Goal: Check status

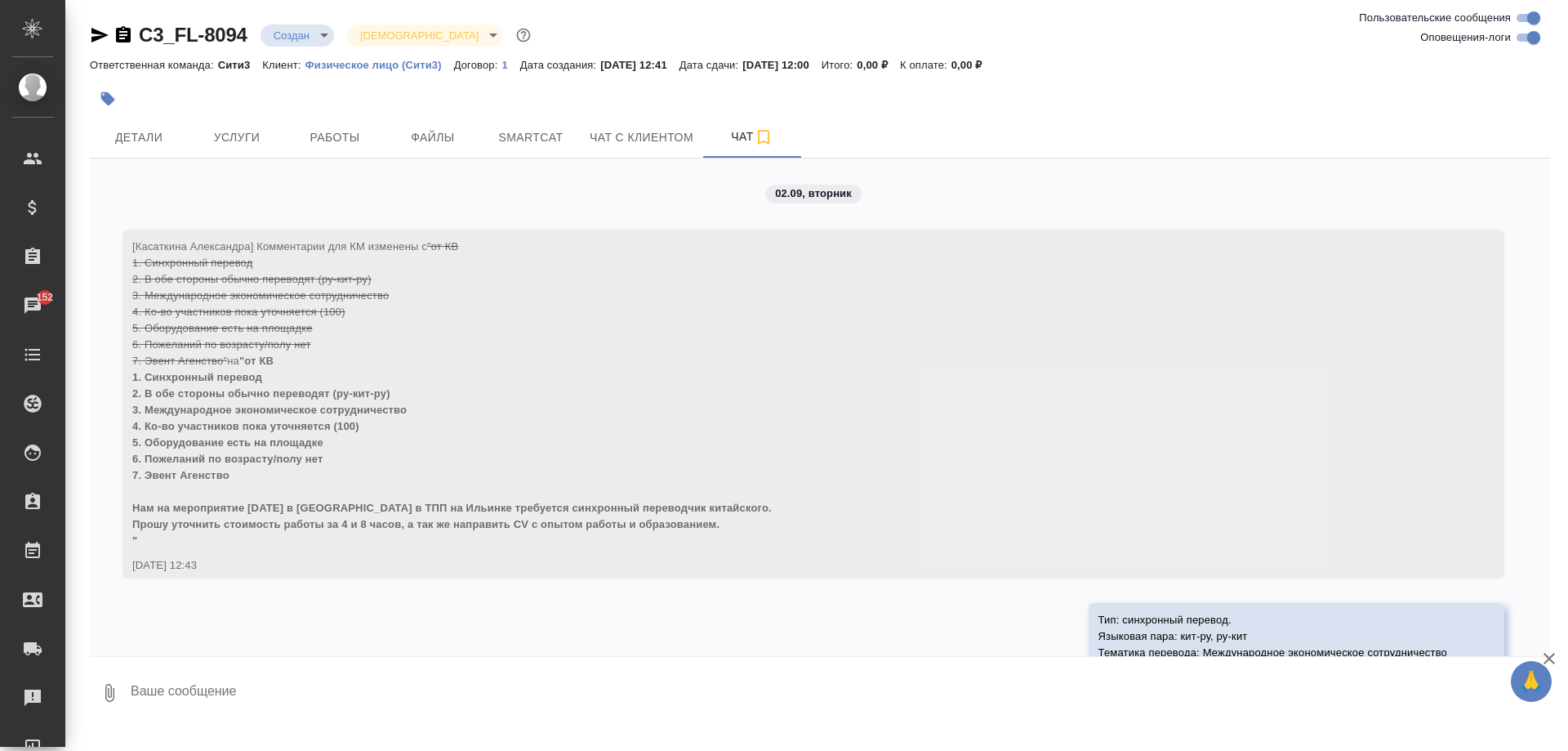
scroll to position [669, 0]
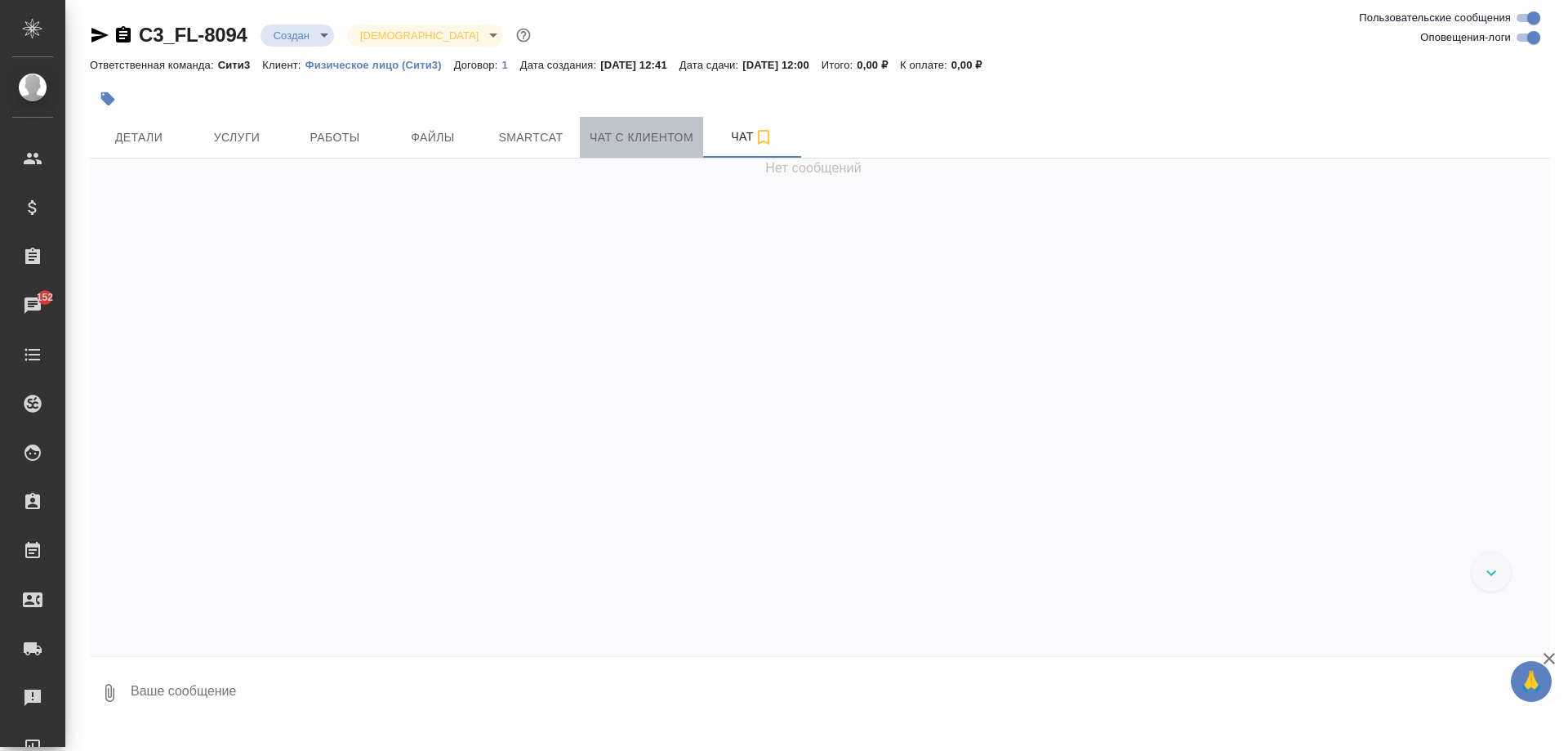
click at [652, 130] on span "Чат с клиентом" at bounding box center [641, 137] width 104 height 20
click at [502, 148] on button "Smartcat" at bounding box center [530, 137] width 98 height 40
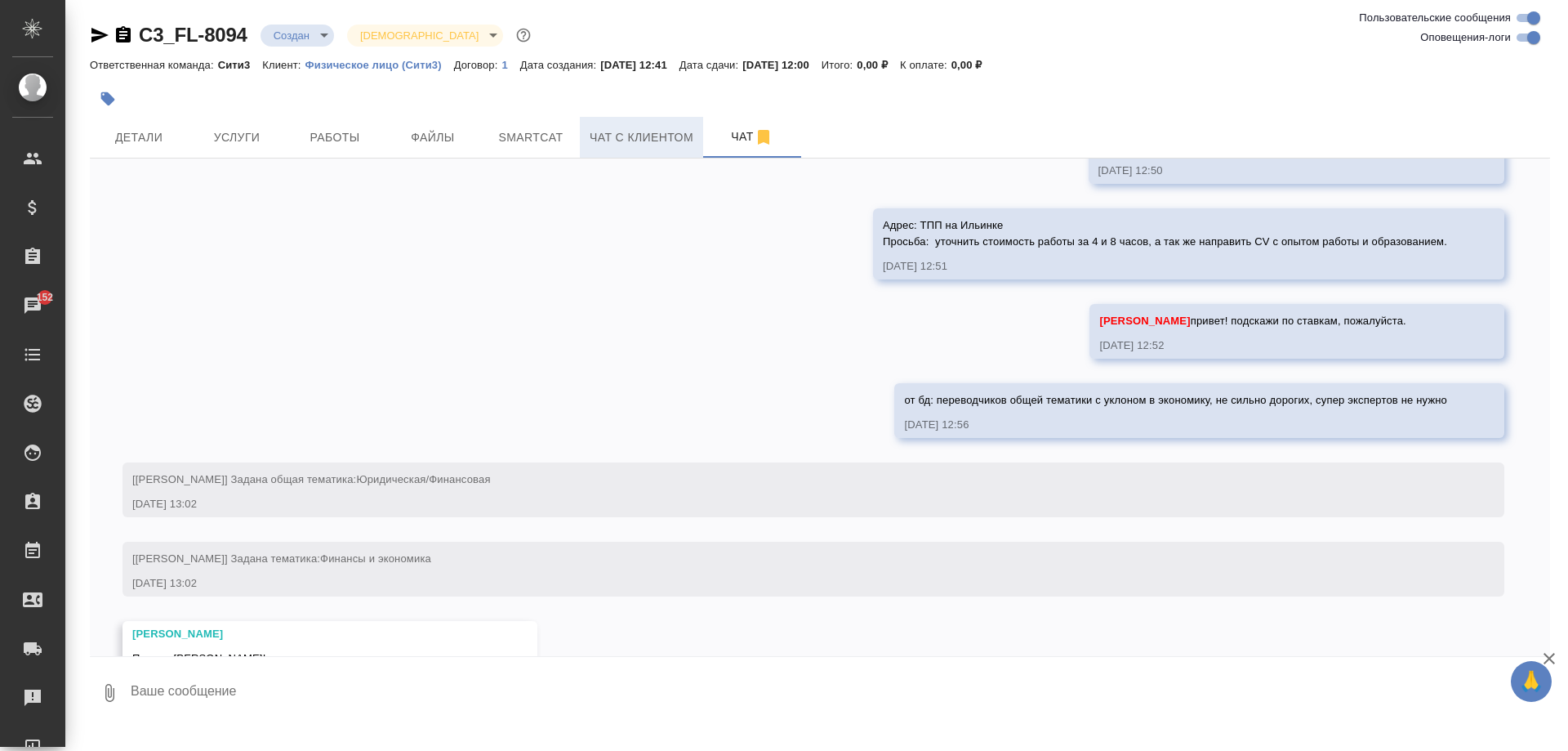
scroll to position [669, 0]
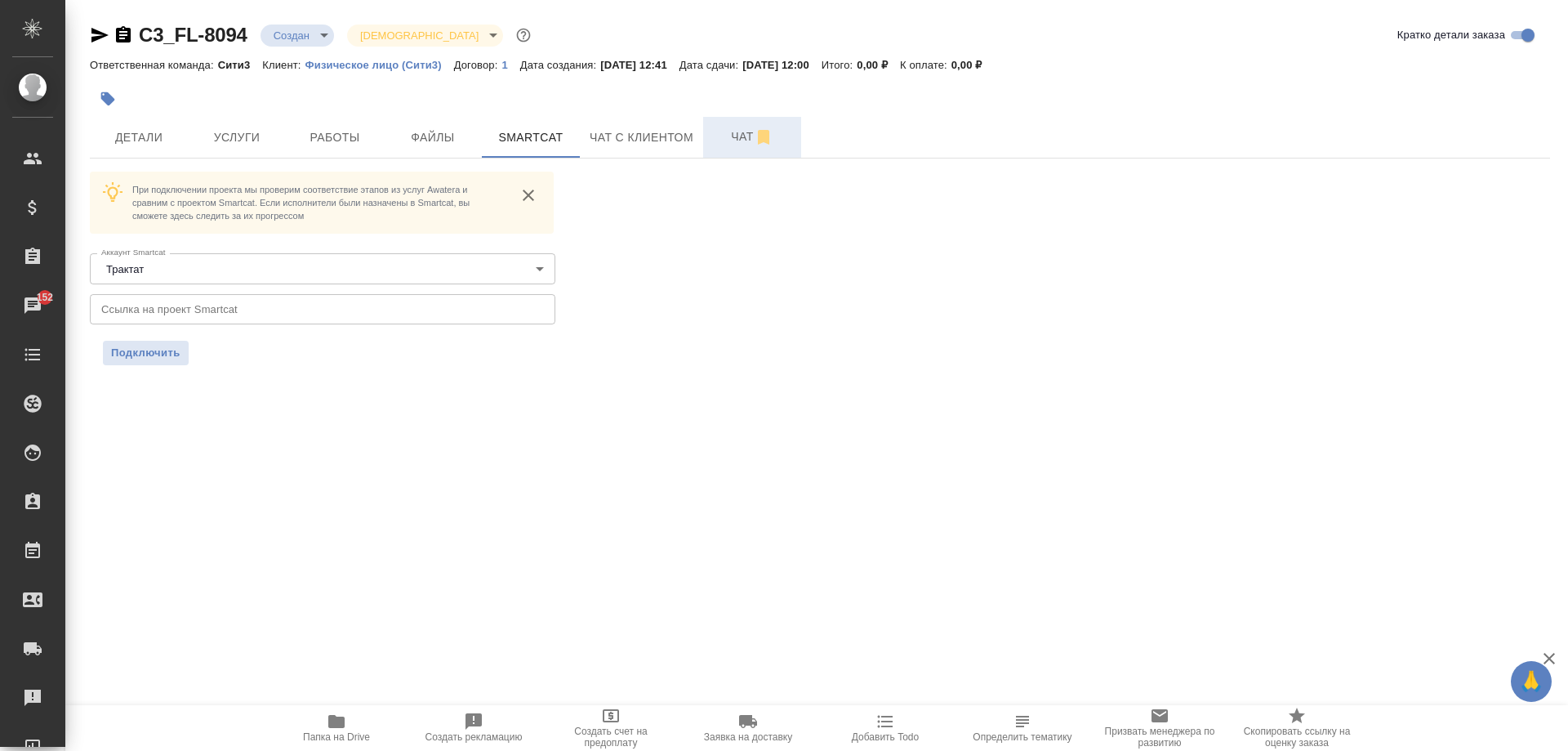
click at [729, 136] on span "Чат" at bounding box center [751, 136] width 78 height 20
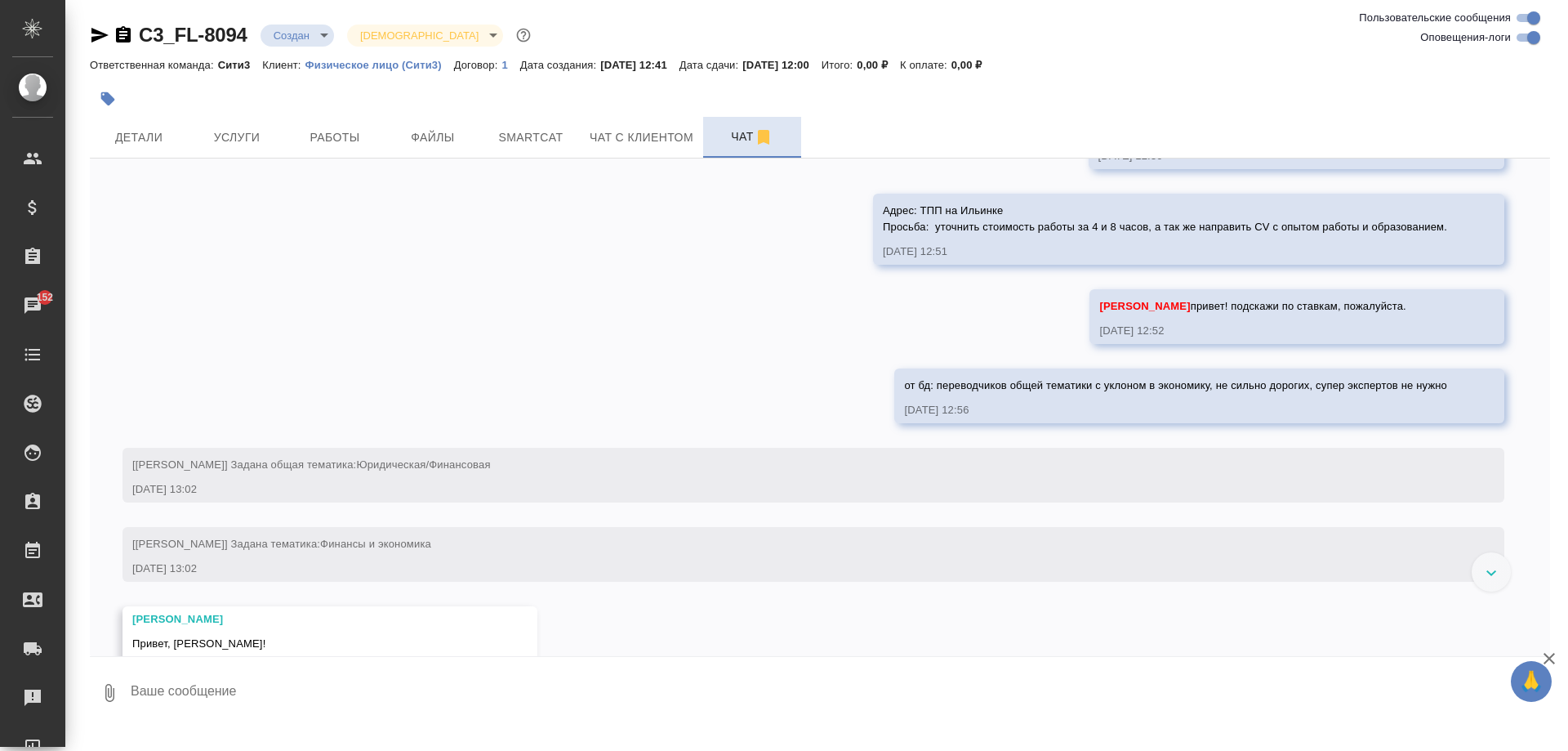
scroll to position [669, 0]
